Goal: Task Accomplishment & Management: Manage account settings

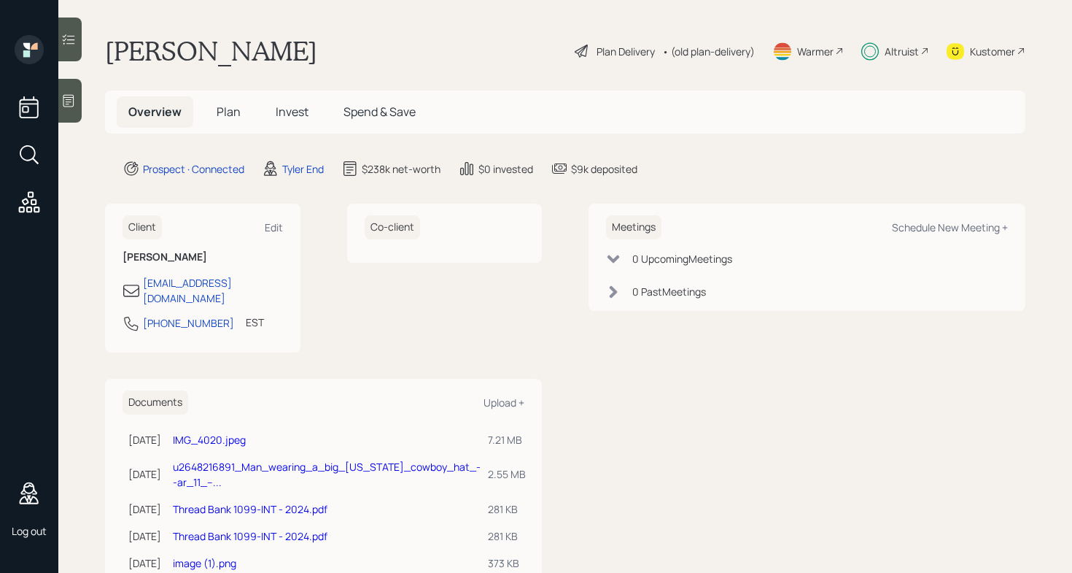
click at [26, 201] on icon at bounding box center [29, 202] width 26 height 26
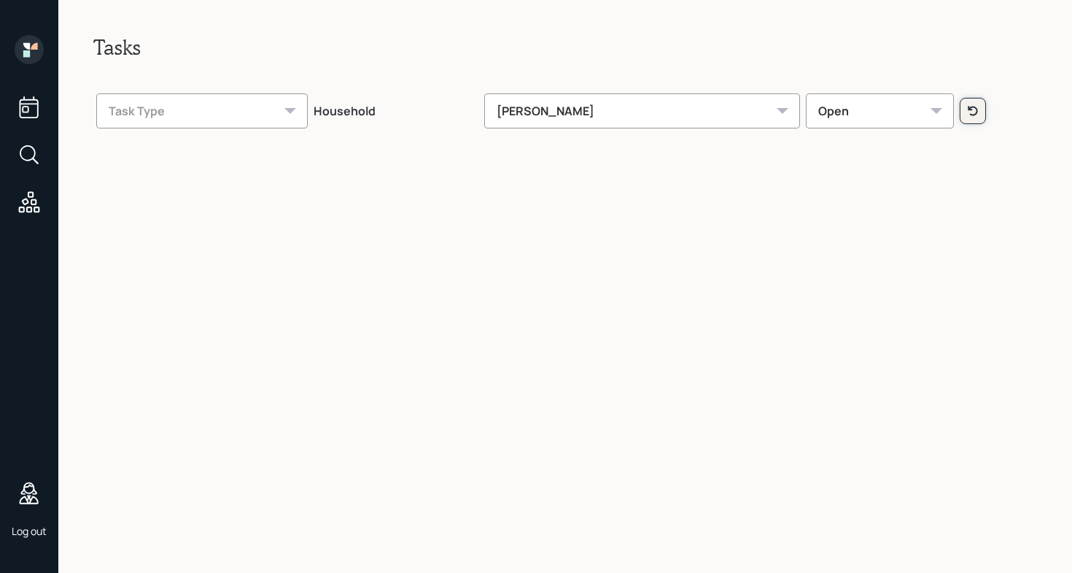
click at [967, 113] on icon at bounding box center [973, 111] width 12 height 12
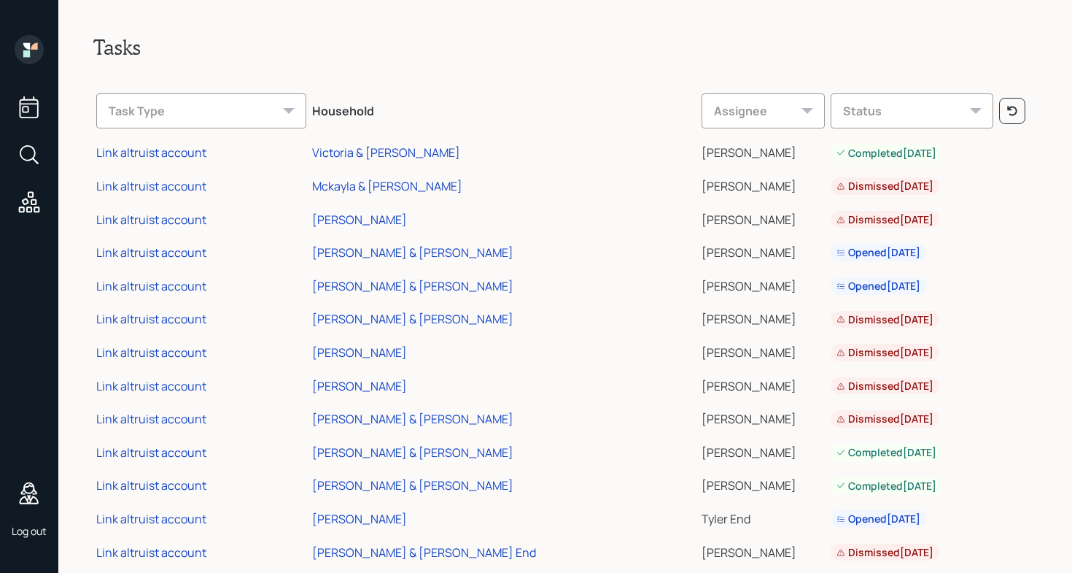
click at [260, 111] on div "Task Type" at bounding box center [201, 110] width 210 height 35
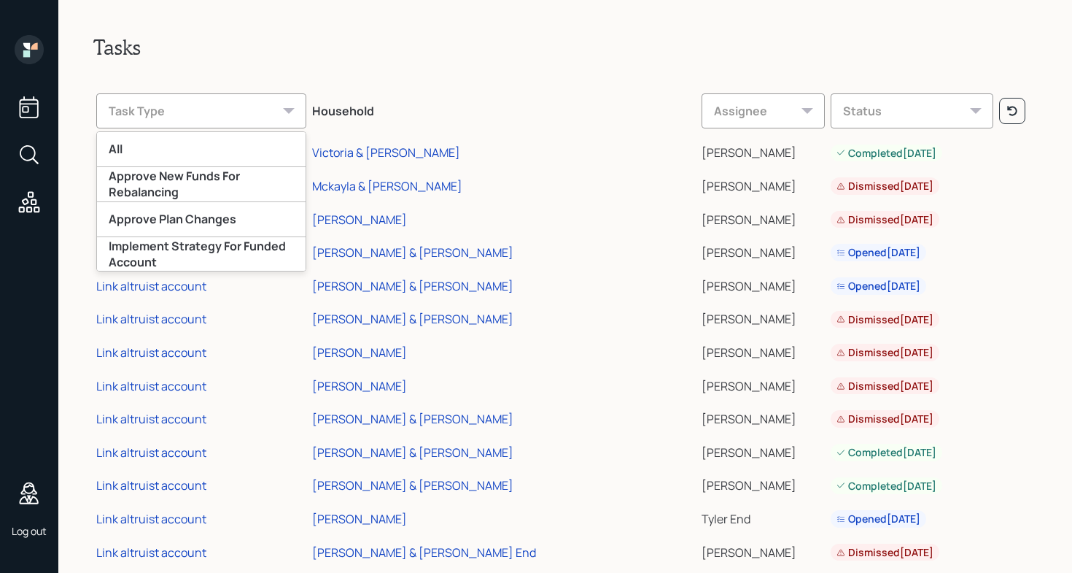
click at [897, 107] on div "Status" at bounding box center [912, 110] width 163 height 35
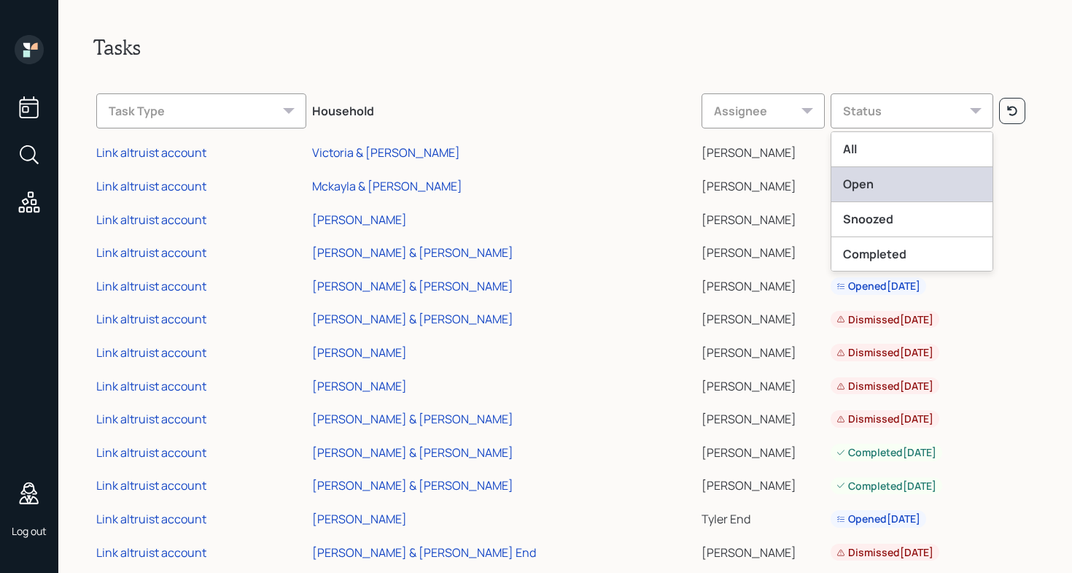
click at [839, 179] on div "Open" at bounding box center [912, 184] width 161 height 35
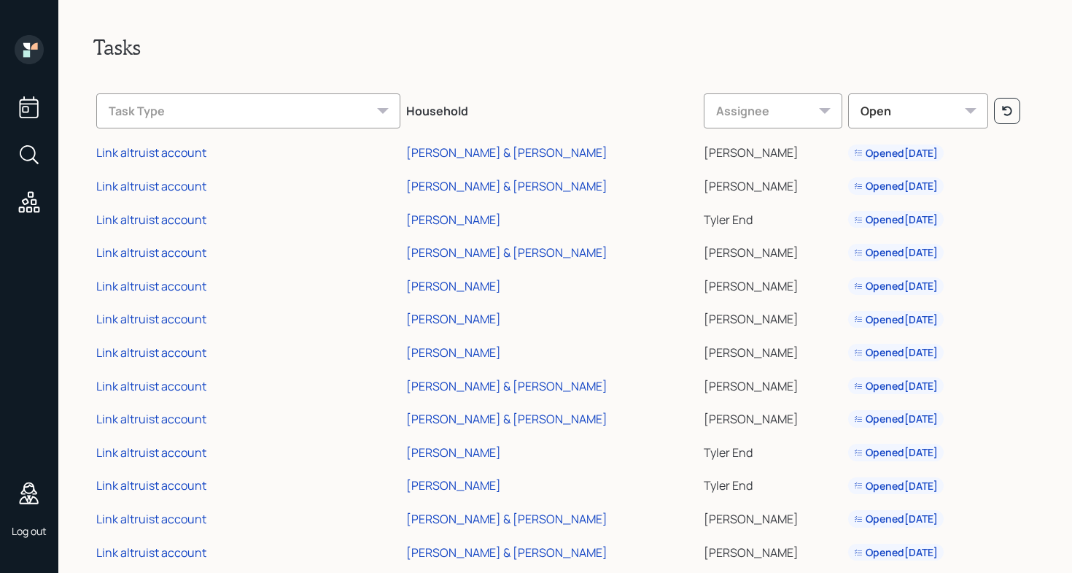
click at [234, 114] on div "Task Type" at bounding box center [248, 110] width 304 height 35
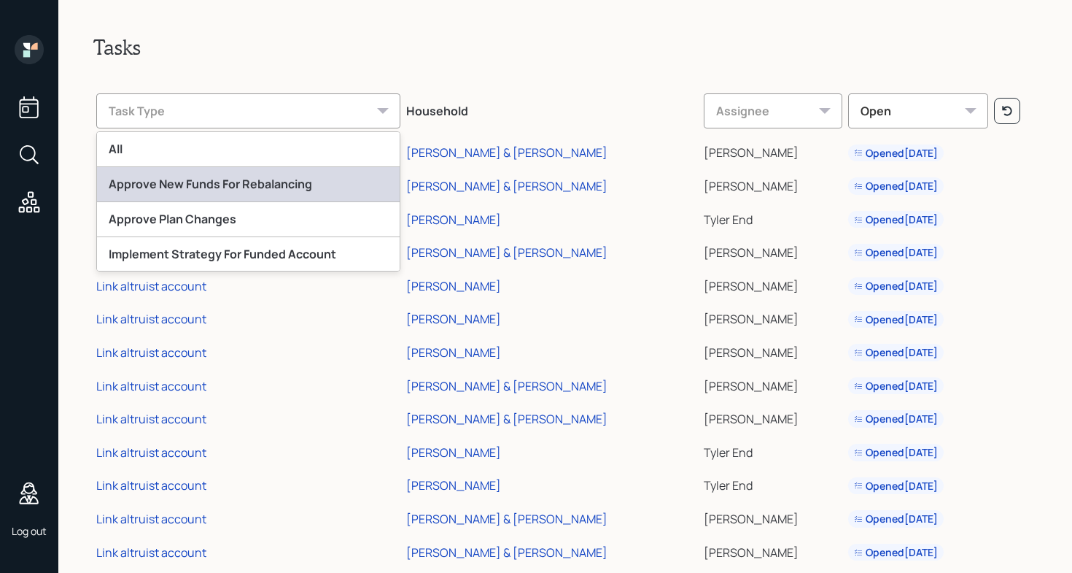
click at [208, 181] on div "Approve New Funds For Rebalancing" at bounding box center [248, 184] width 303 height 35
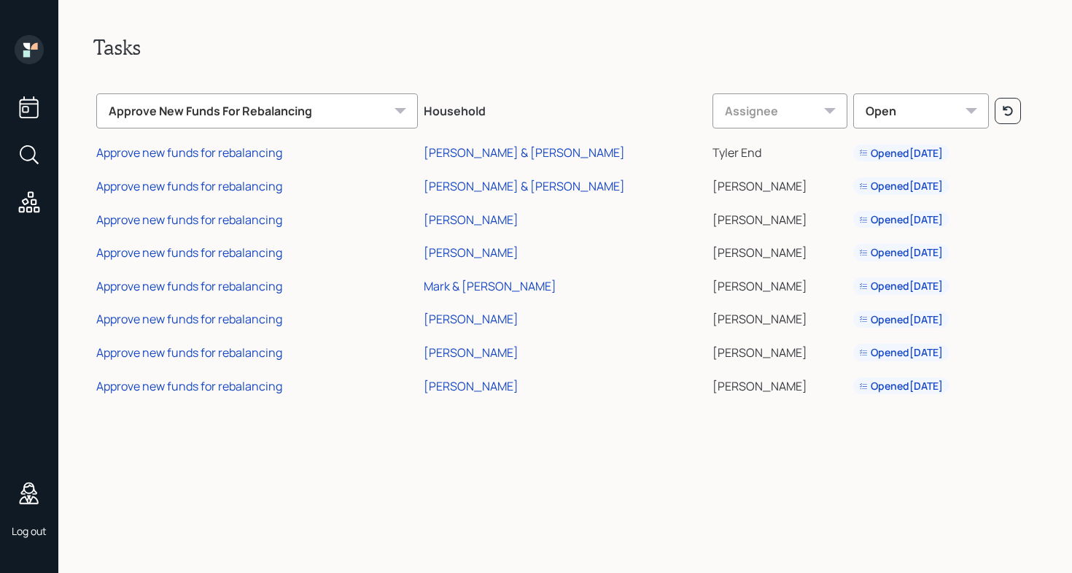
click at [237, 108] on div "Approve New Funds For Rebalancing" at bounding box center [257, 110] width 322 height 35
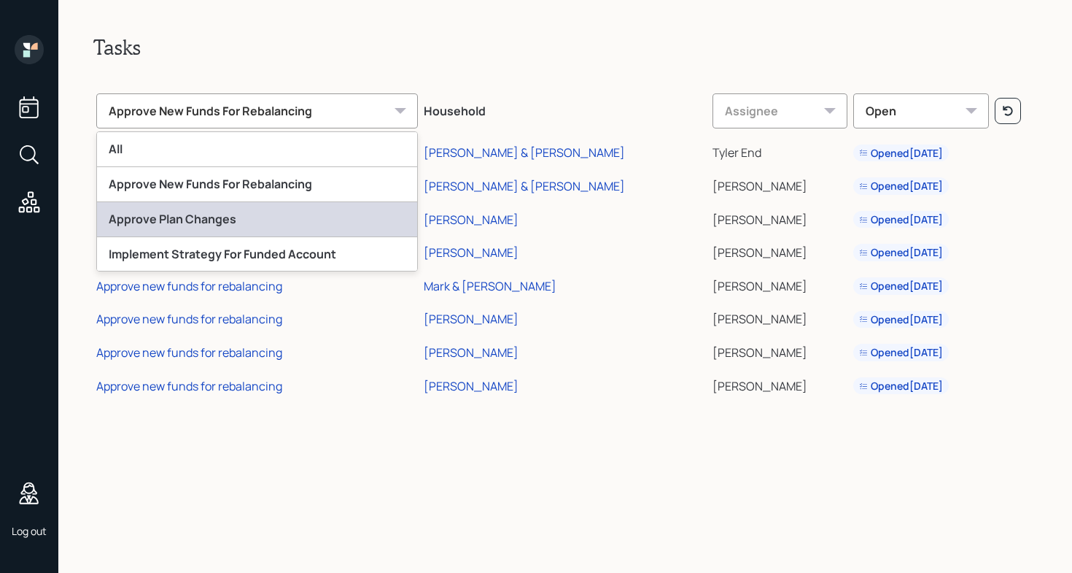
click at [220, 230] on div "Approve Plan Changes" at bounding box center [257, 219] width 320 height 35
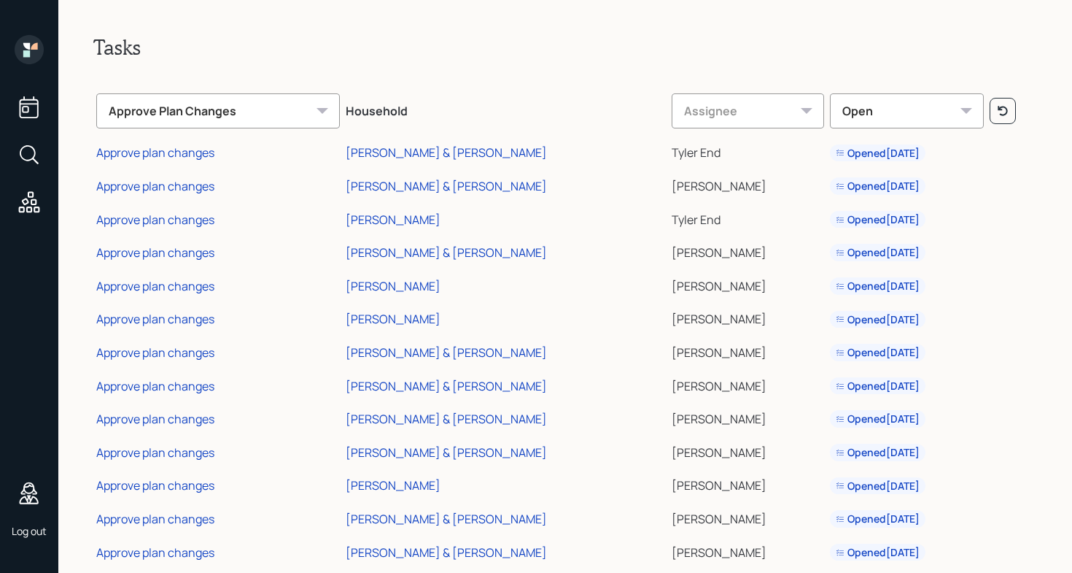
click at [221, 101] on div "Approve Plan Changes" at bounding box center [218, 110] width 244 height 35
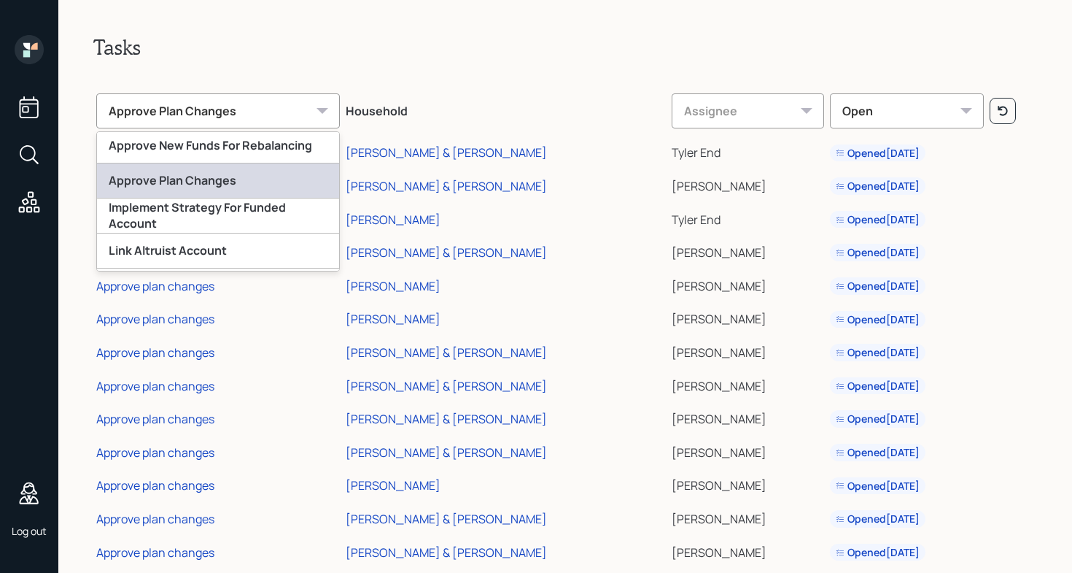
scroll to position [40, 0]
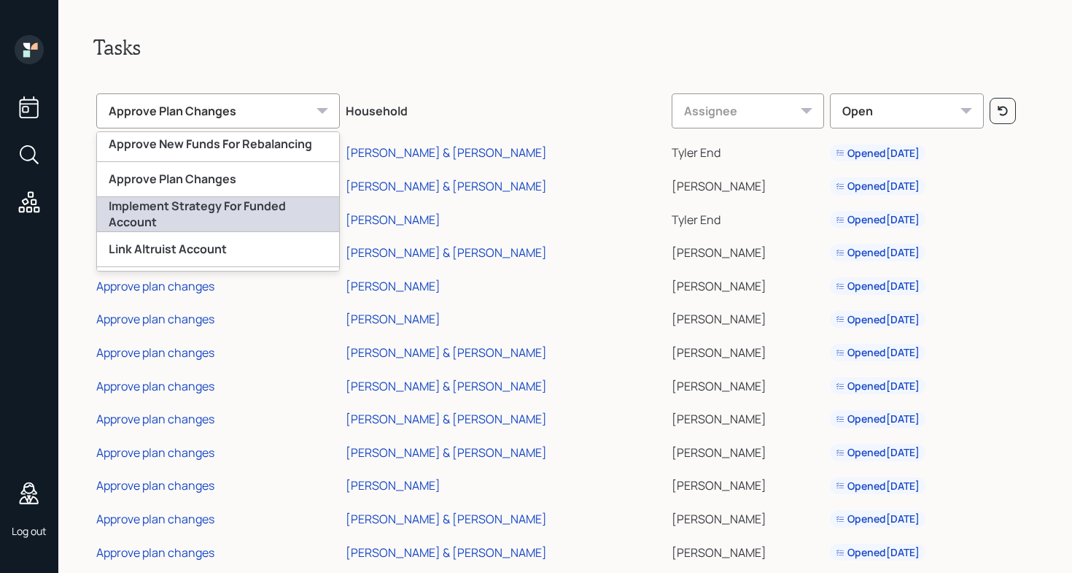
click at [219, 219] on div "Implement Strategy For Funded Account" at bounding box center [218, 214] width 242 height 35
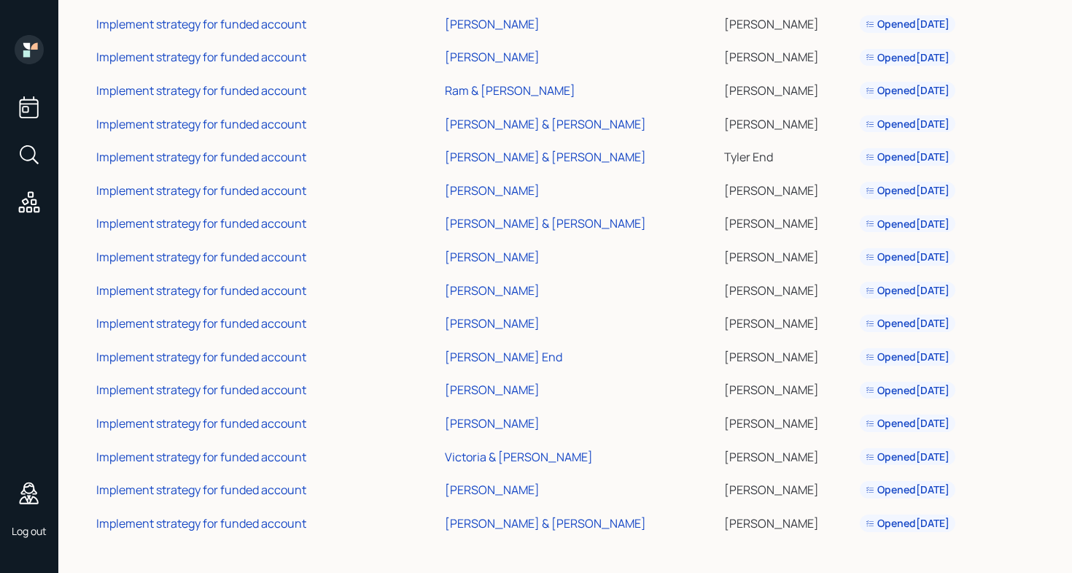
scroll to position [0, 0]
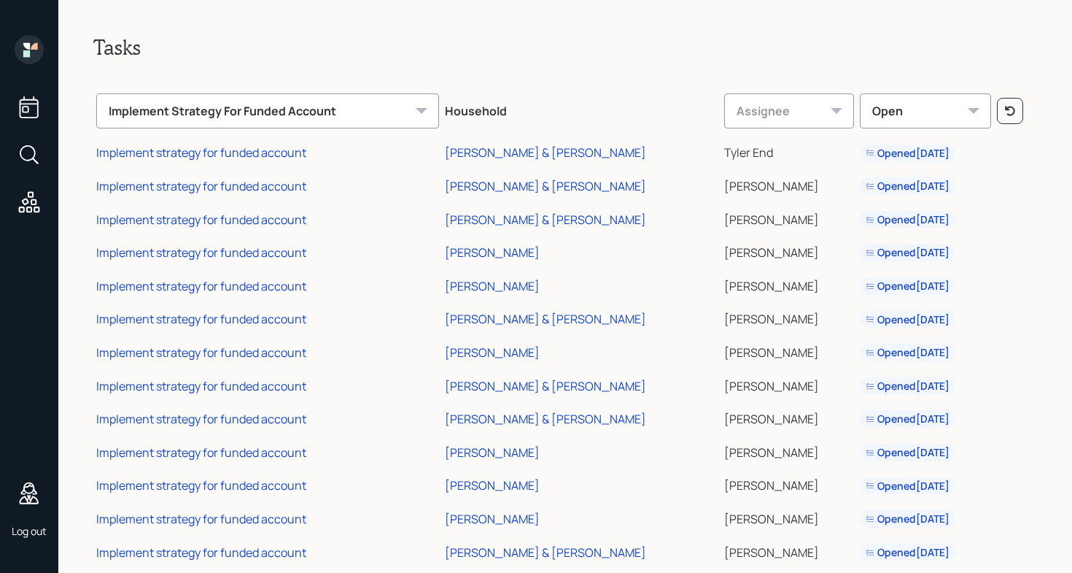
click at [288, 108] on div "Implement Strategy For Funded Account" at bounding box center [267, 110] width 343 height 35
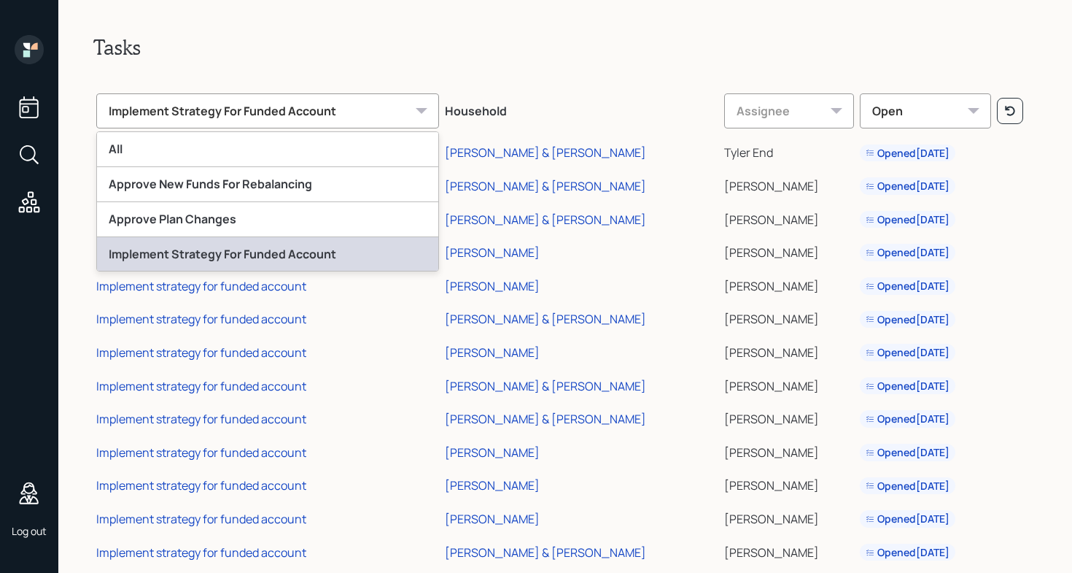
scroll to position [71, 0]
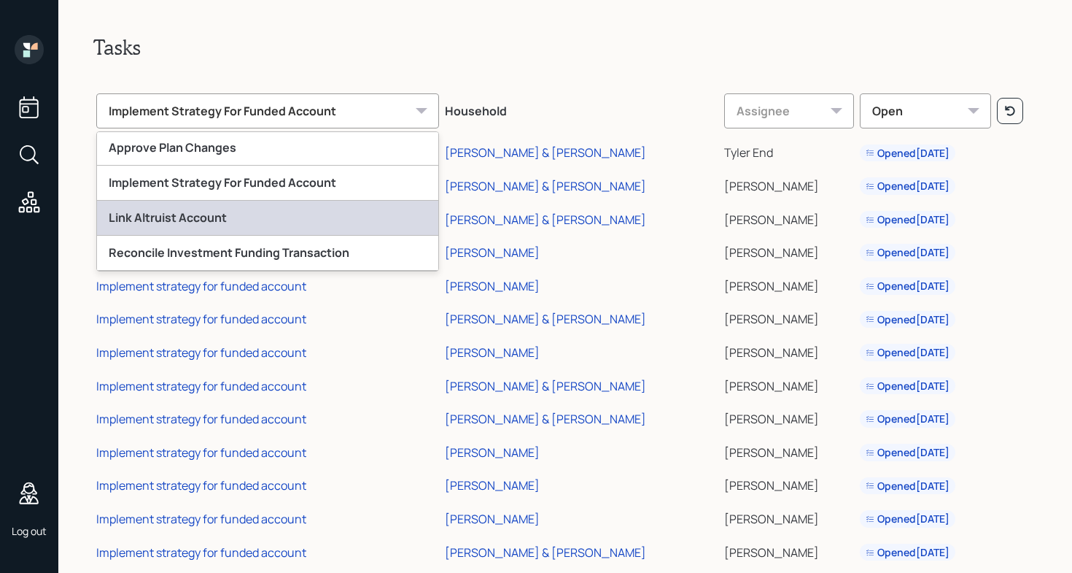
click at [260, 224] on div "Link Altruist Account" at bounding box center [267, 218] width 341 height 35
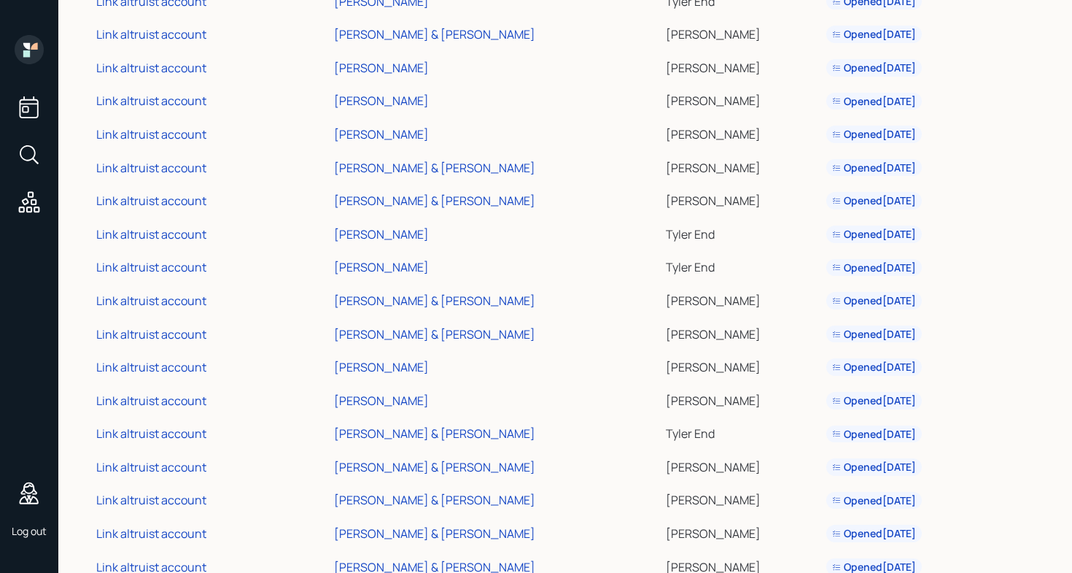
scroll to position [0, 0]
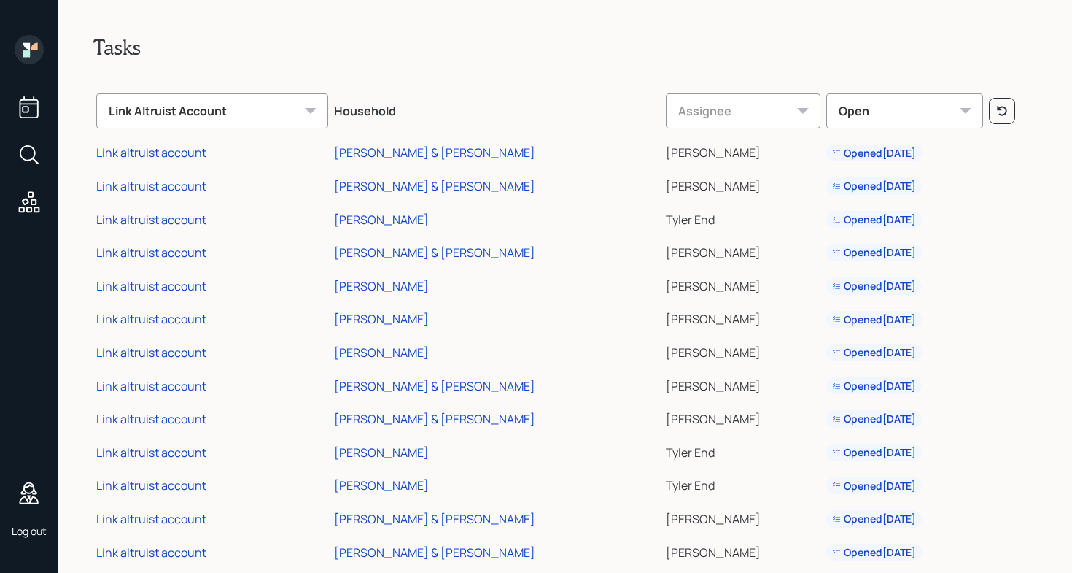
click at [229, 115] on div "Link Altruist Account" at bounding box center [212, 110] width 232 height 35
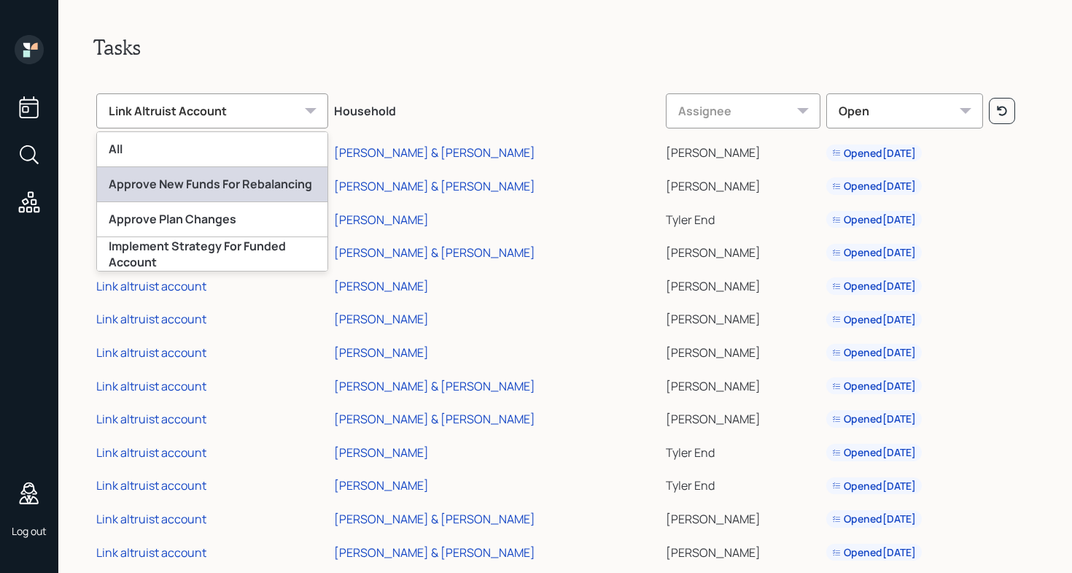
scroll to position [71, 0]
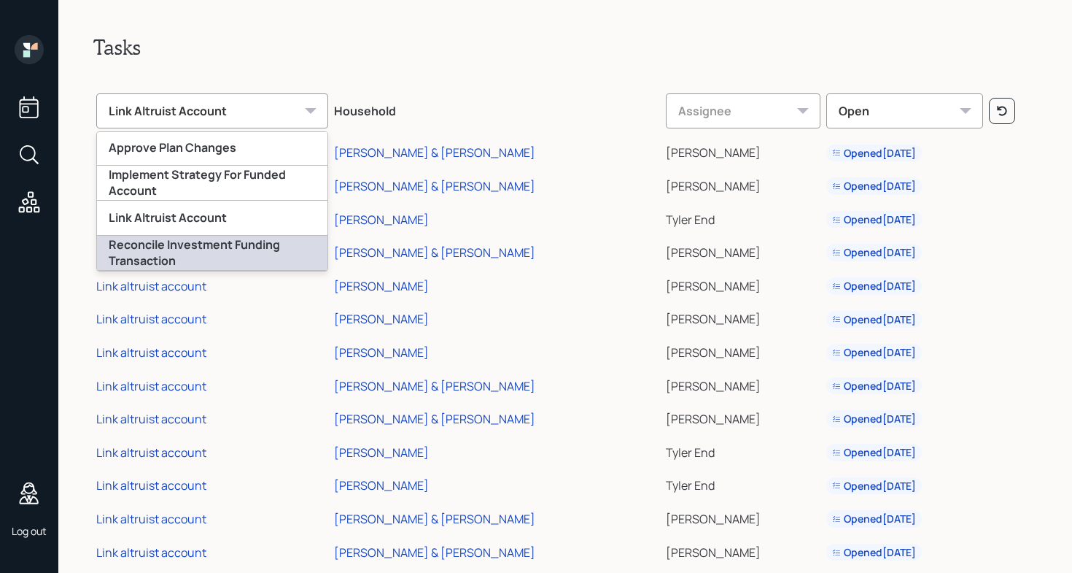
click at [228, 252] on div "Reconcile Investment Funding Transaction" at bounding box center [212, 253] width 231 height 35
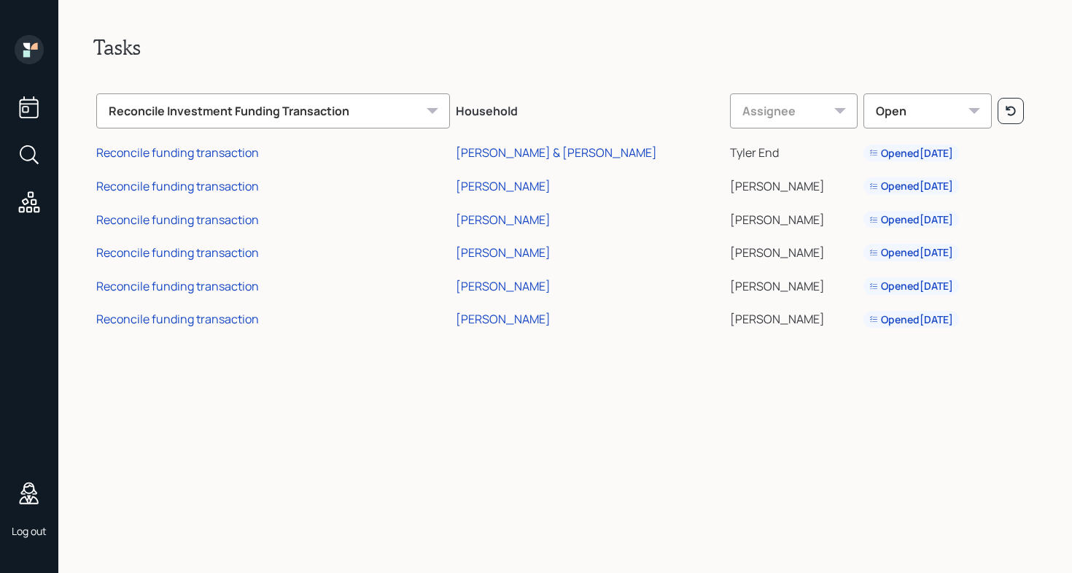
click at [354, 115] on div "Reconcile Investment Funding Transaction" at bounding box center [273, 110] width 354 height 35
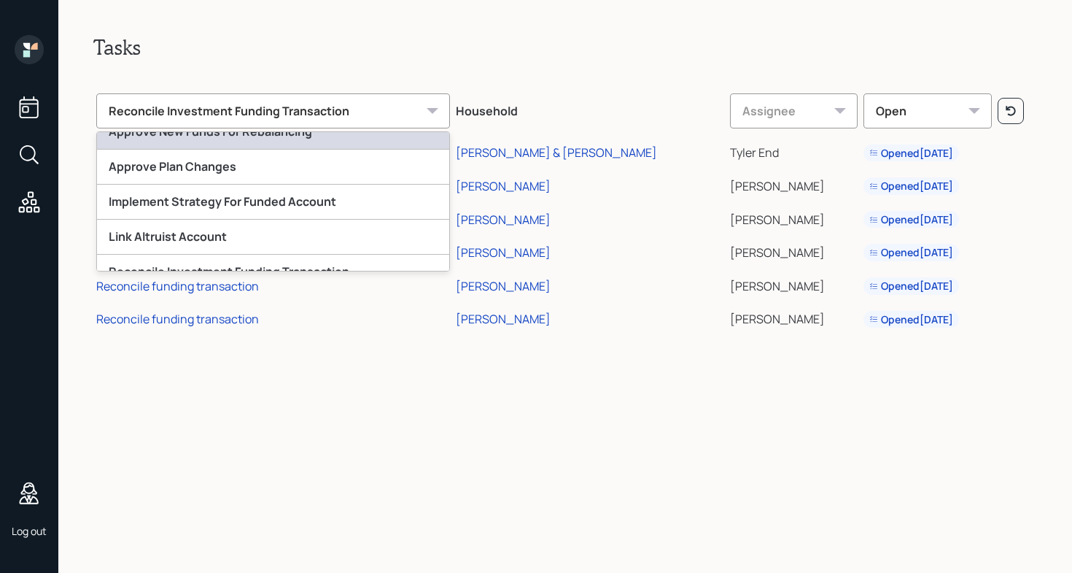
scroll to position [55, 0]
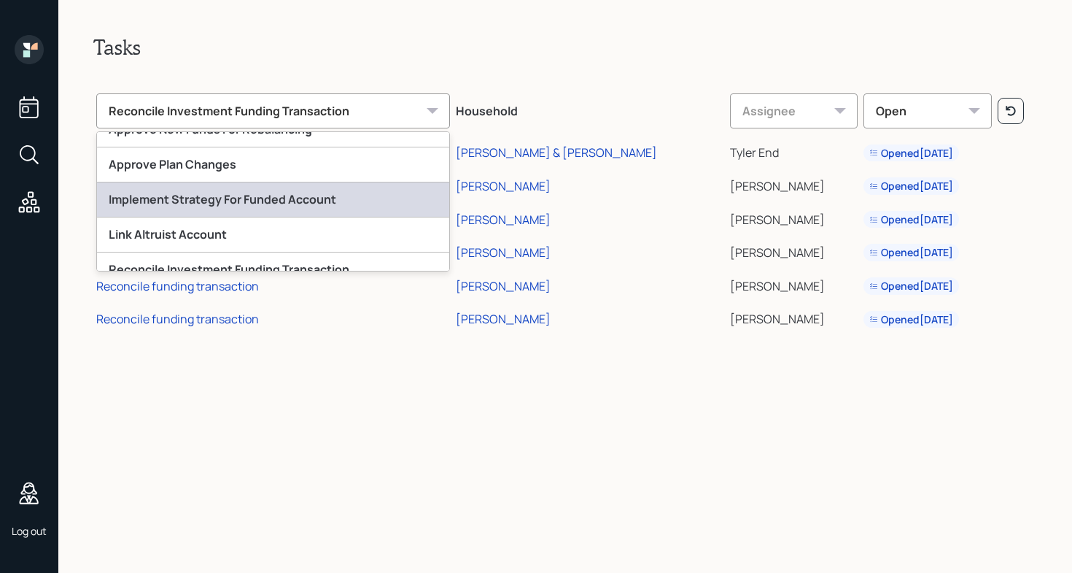
click at [284, 195] on div "Implement Strategy For Funded Account" at bounding box center [273, 199] width 352 height 35
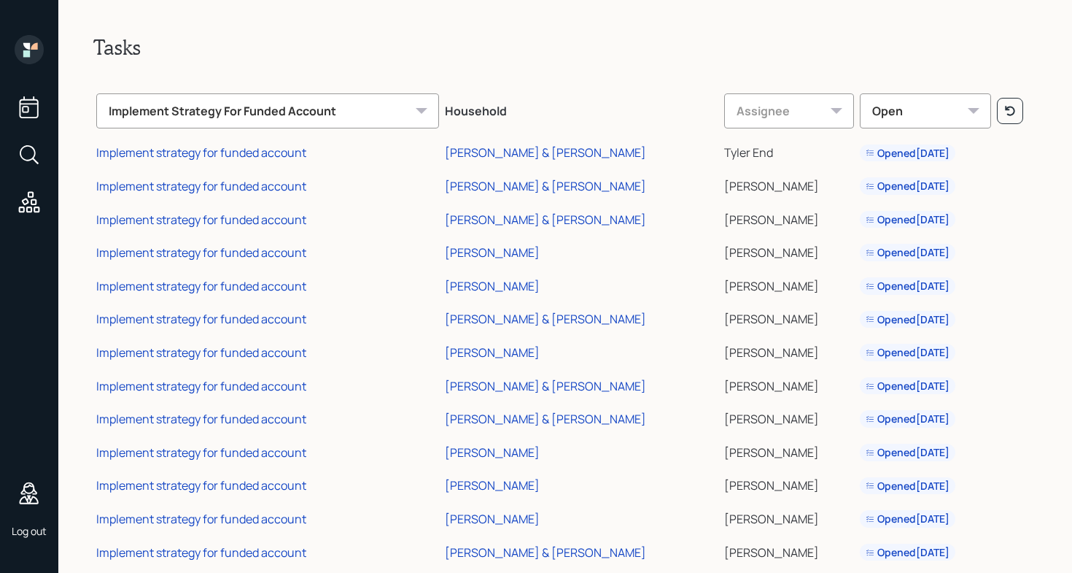
click at [319, 107] on div "Implement Strategy For Funded Account" at bounding box center [267, 110] width 343 height 35
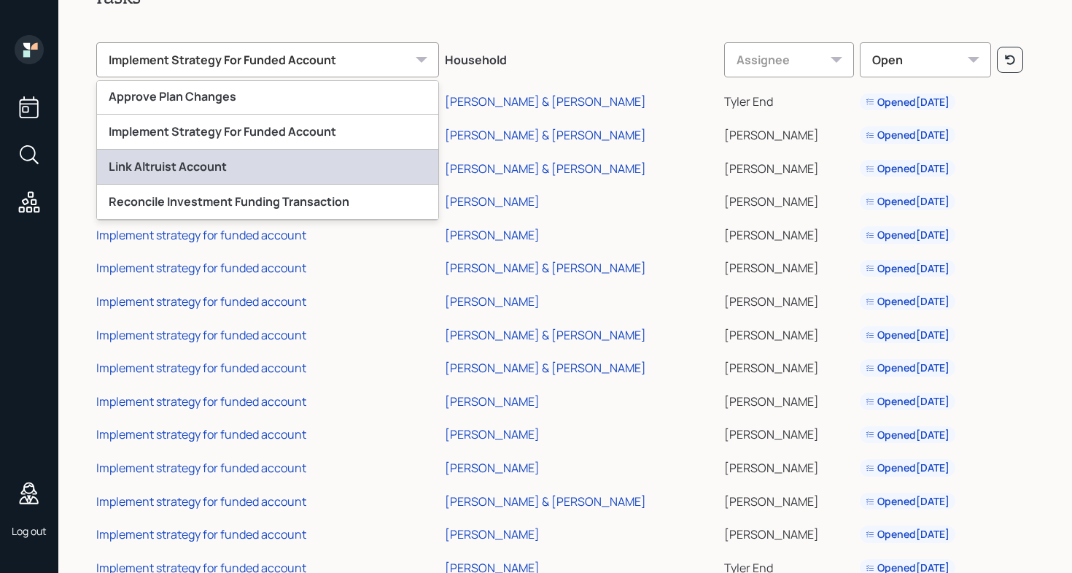
scroll to position [80, 0]
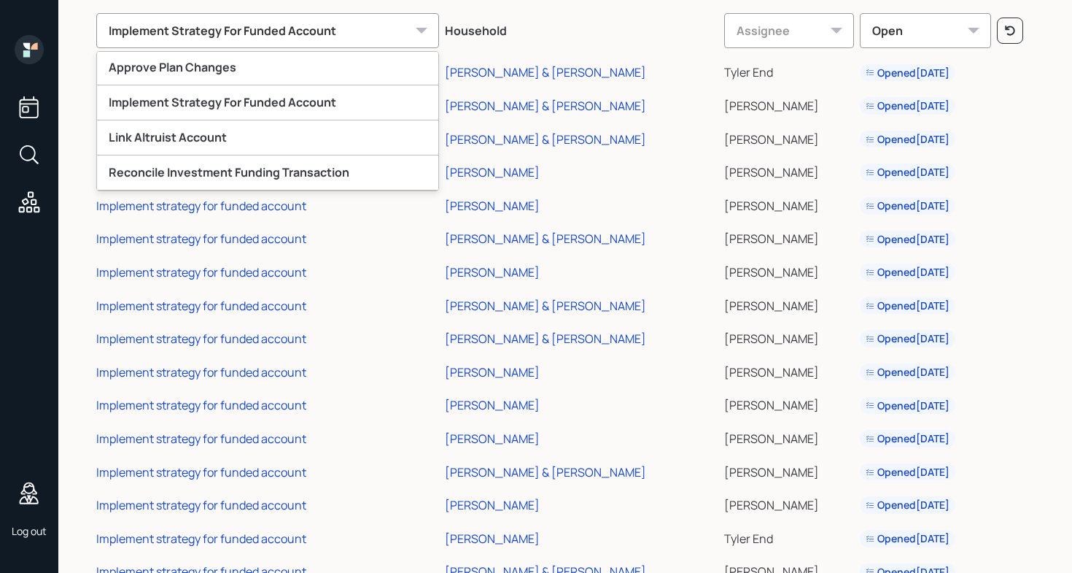
click at [34, 54] on icon at bounding box center [29, 49] width 29 height 29
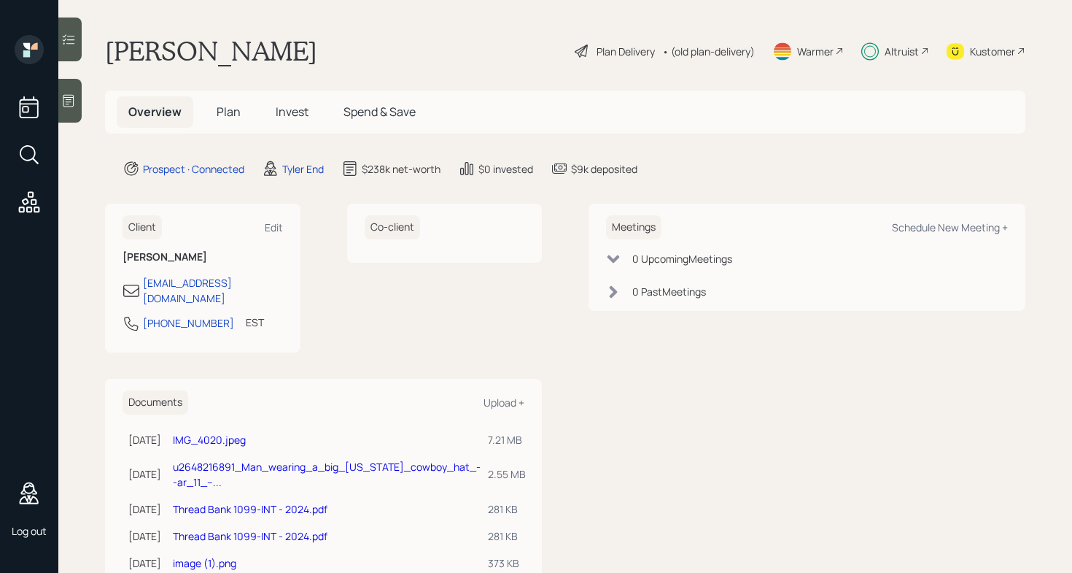
click at [31, 209] on icon at bounding box center [29, 201] width 21 height 21
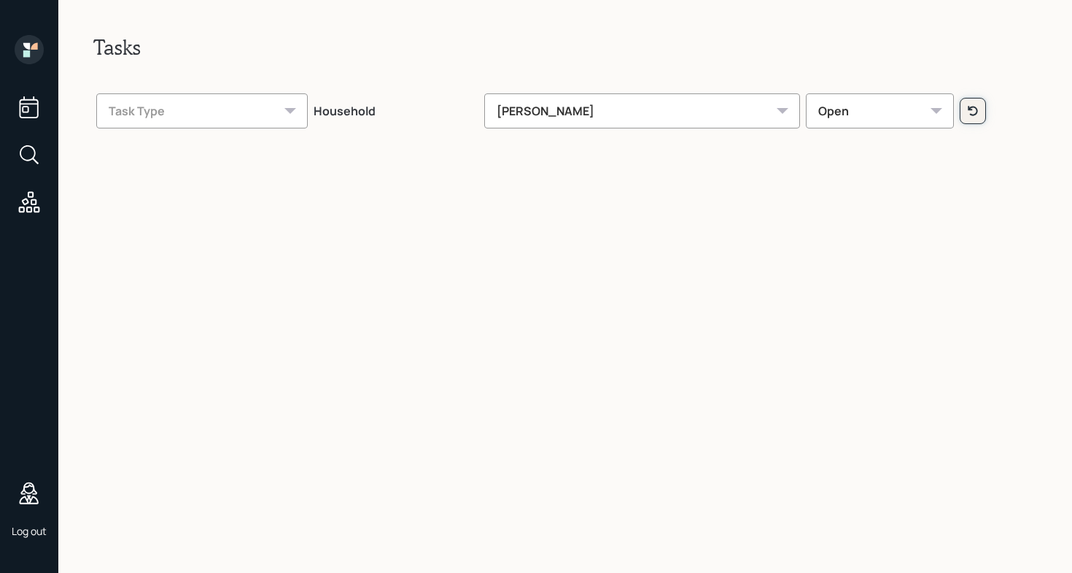
click at [968, 114] on icon at bounding box center [972, 110] width 9 height 9
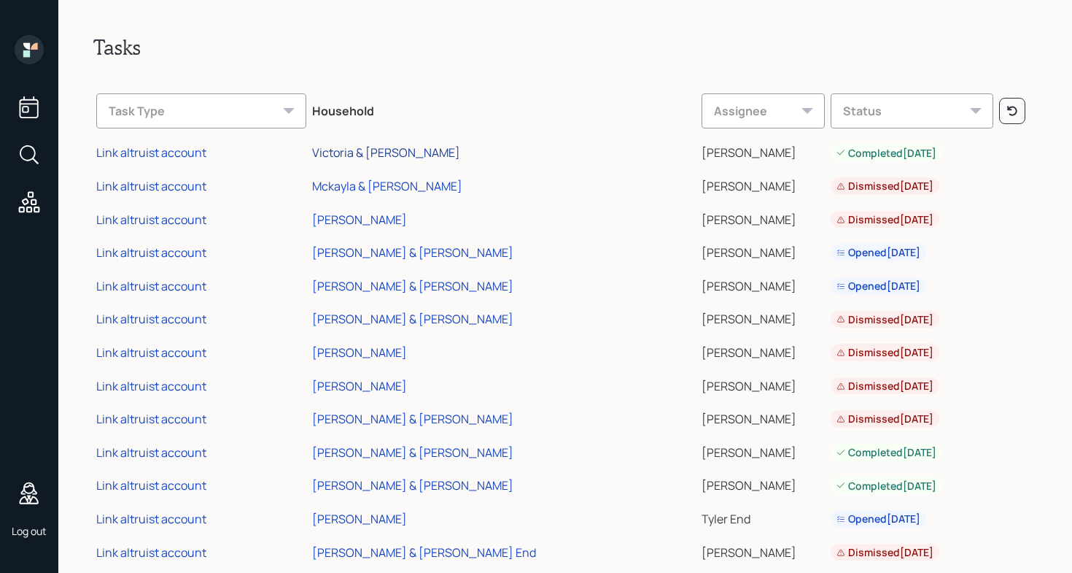
click at [432, 155] on div "Victoria & [PERSON_NAME]" at bounding box center [386, 152] width 148 height 16
